Goal: Task Accomplishment & Management: Use online tool/utility

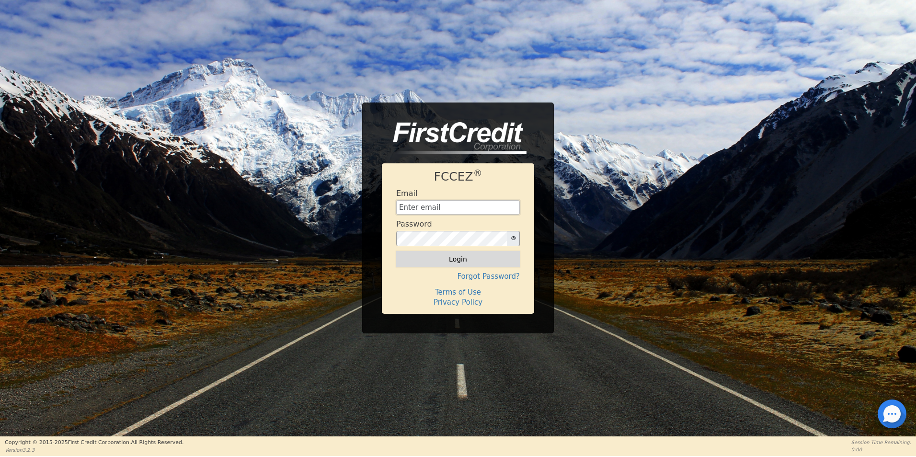
type input "[EMAIL_ADDRESS][DOMAIN_NAME]"
click at [460, 262] on button "Login" at bounding box center [458, 259] width 124 height 16
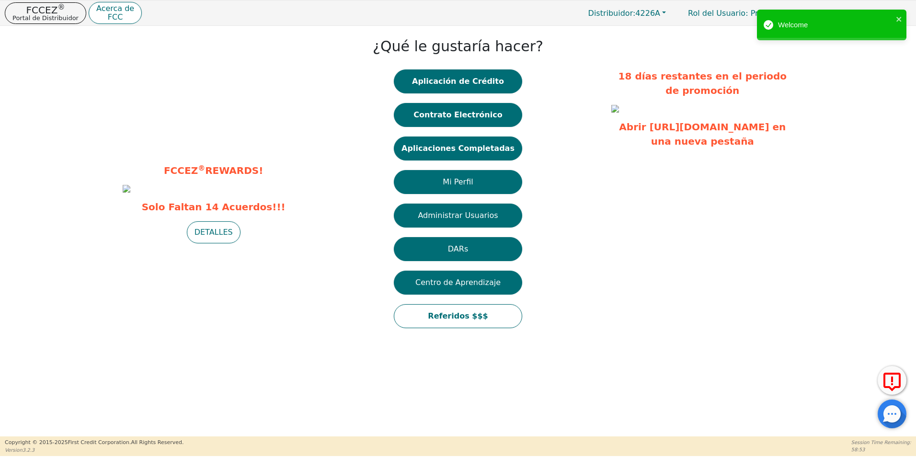
click at [571, 281] on div "¿Qué le gustaría hacer? Aplicación de Crédito Contrato Electrónico Aplicaciones…" at bounding box center [457, 184] width 297 height 307
click at [486, 117] on button "Contrato Electrónico" at bounding box center [458, 115] width 128 height 24
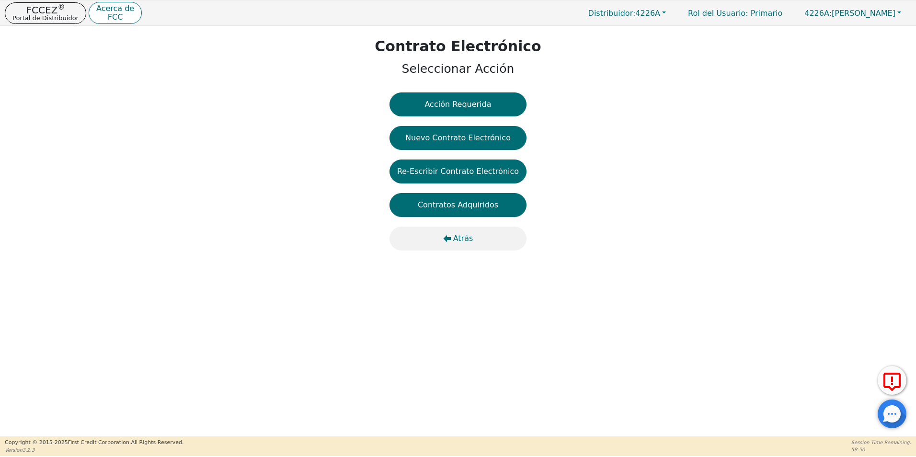
click at [465, 233] on span "Atrás" at bounding box center [463, 238] width 20 height 11
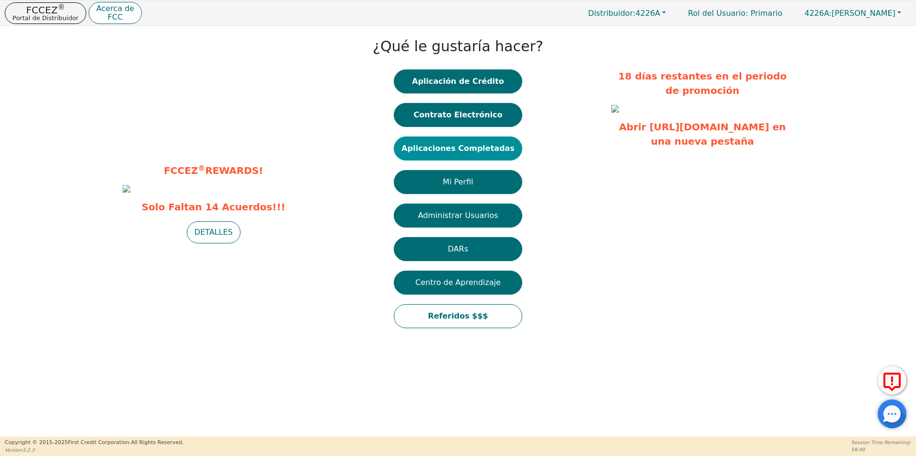
click at [481, 140] on button "Aplicaciones Completadas" at bounding box center [458, 149] width 128 height 24
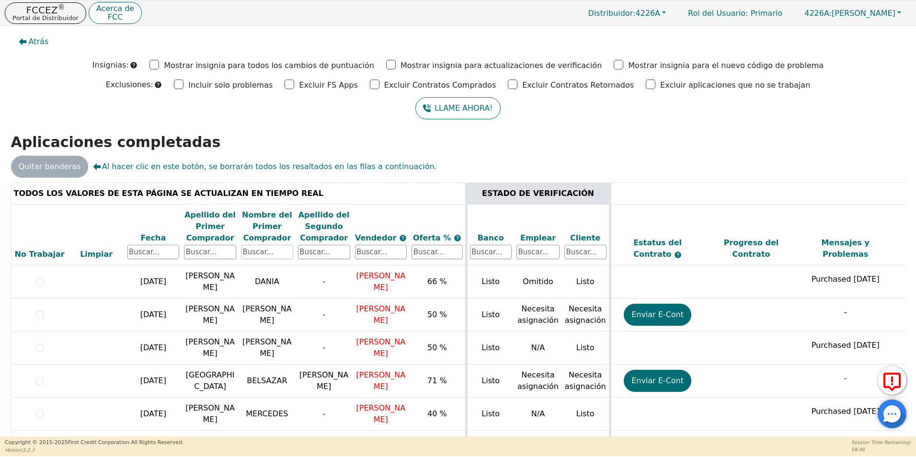
click at [263, 254] on input "text" at bounding box center [267, 252] width 52 height 14
type input "[PERSON_NAME]"
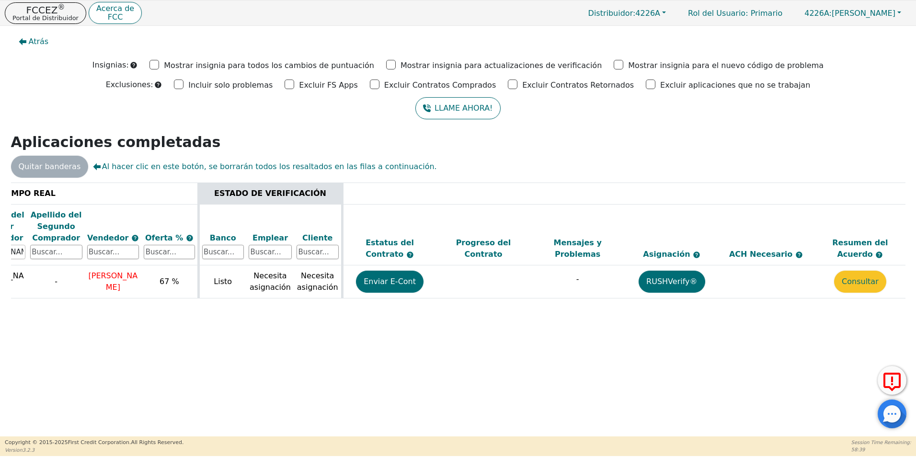
scroll to position [0, 270]
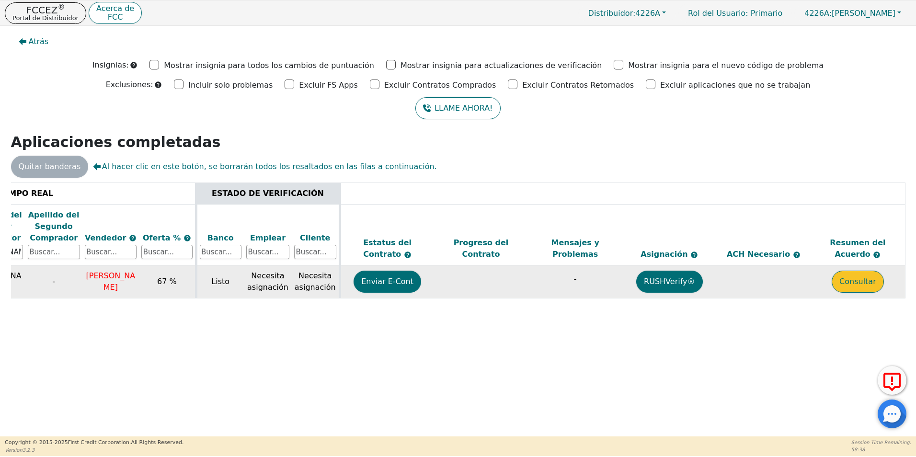
click at [864, 283] on button "Consultar" at bounding box center [858, 282] width 52 height 22
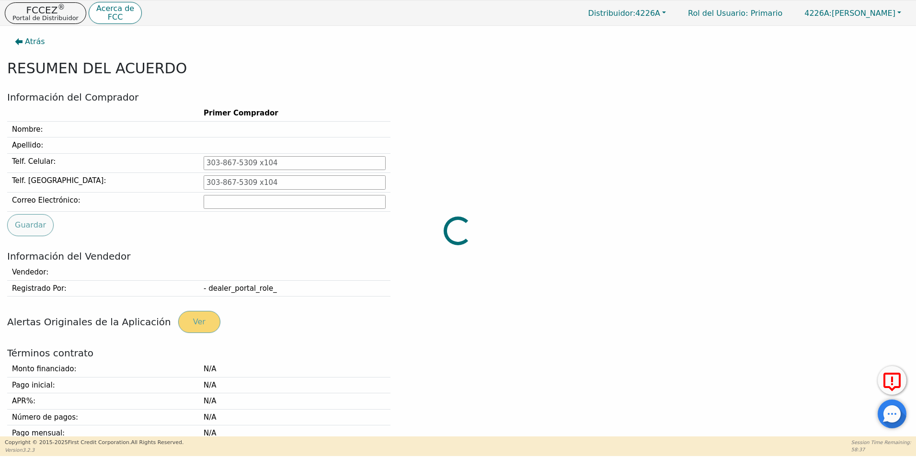
type input "[PHONE_NUMBER]"
type input "[EMAIL_ADDRESS][DOMAIN_NAME]"
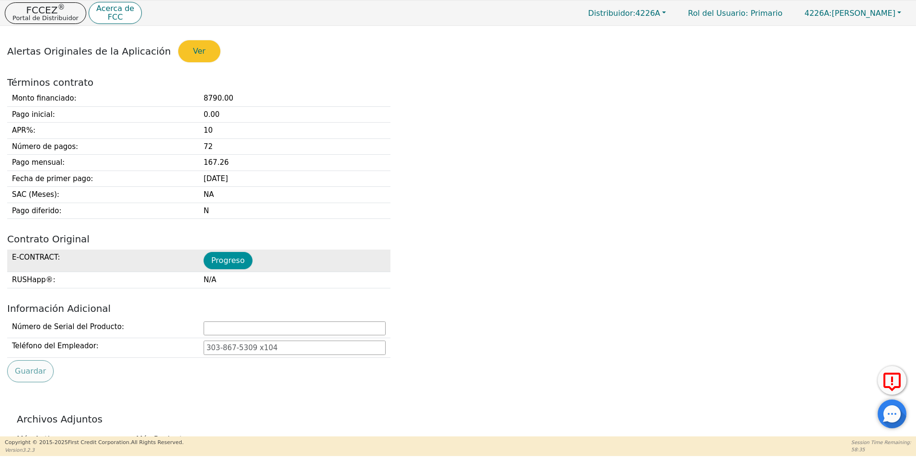
scroll to position [287, 0]
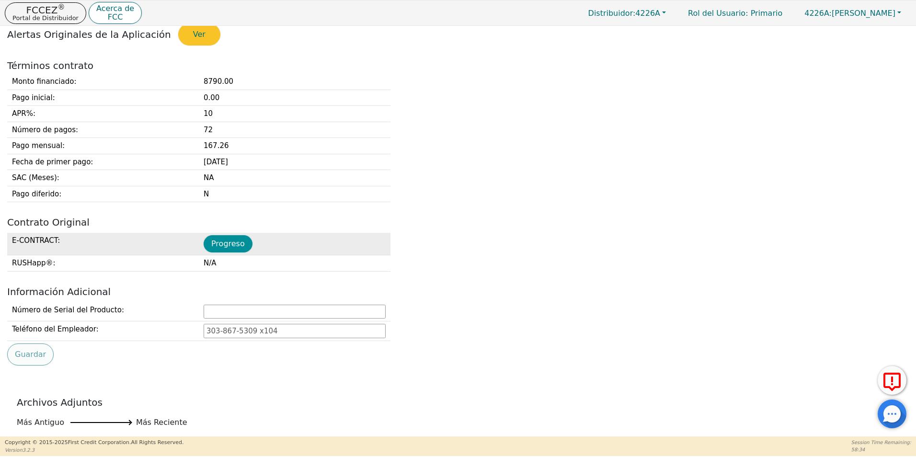
click at [219, 241] on button "Progreso" at bounding box center [228, 243] width 49 height 17
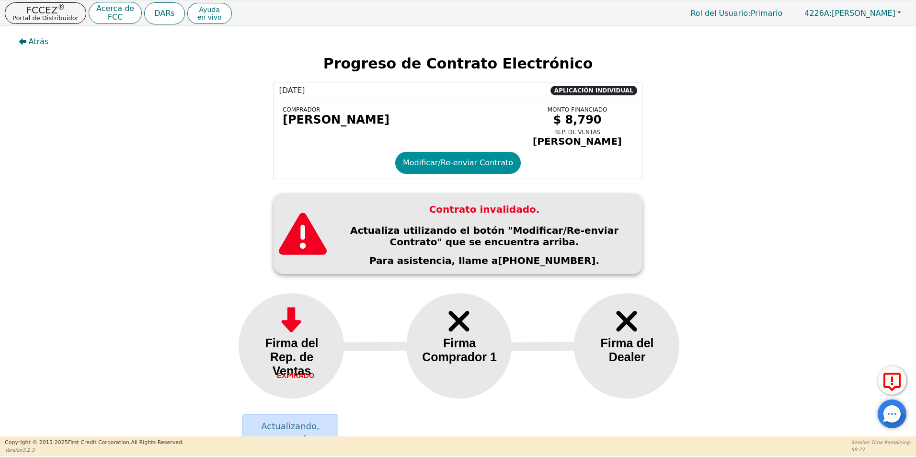
click at [473, 172] on button "Modificar/Re-enviar Contrato" at bounding box center [458, 163] width 126 height 22
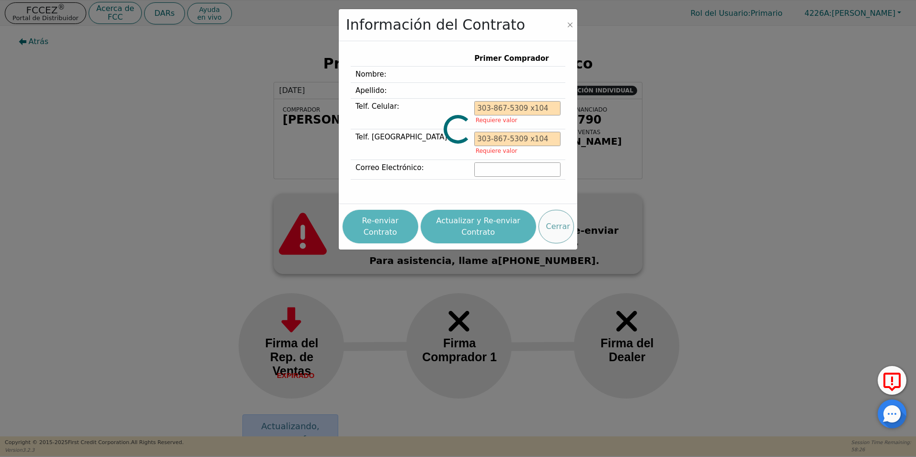
type input "[PHONE_NUMBER]"
type input "[EMAIL_ADDRESS][DOMAIN_NAME]"
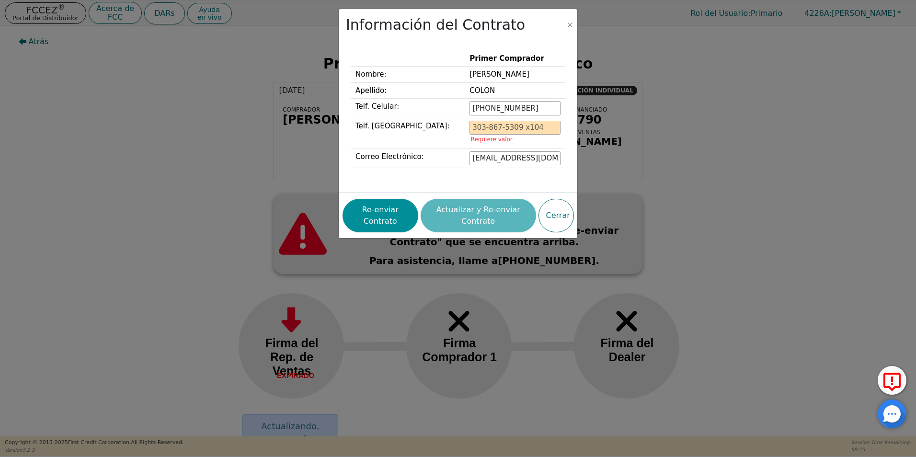
click at [380, 230] on button "Re-enviar Contrato" at bounding box center [381, 216] width 76 height 34
click at [569, 24] on button "Close" at bounding box center [570, 25] width 10 height 10
